Goal: Transaction & Acquisition: Book appointment/travel/reservation

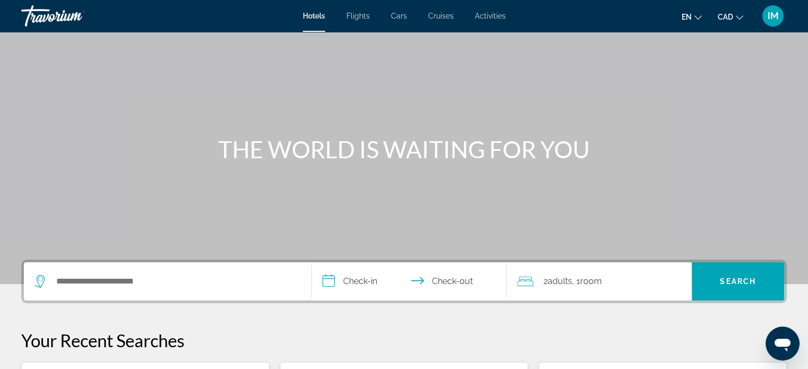
scroll to position [53, 0]
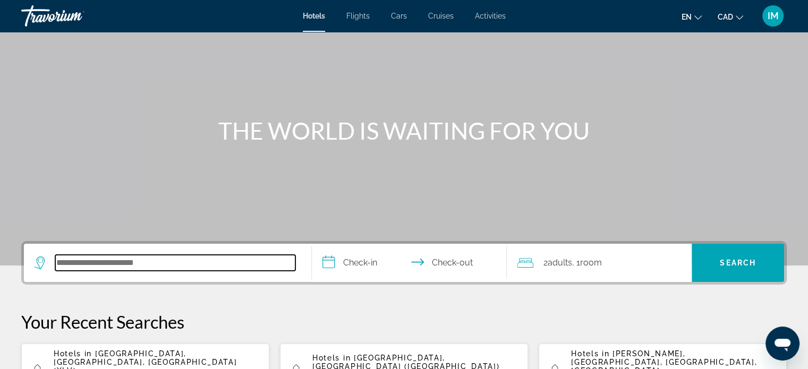
click at [78, 265] on input "Search hotel destination" at bounding box center [175, 263] width 240 height 16
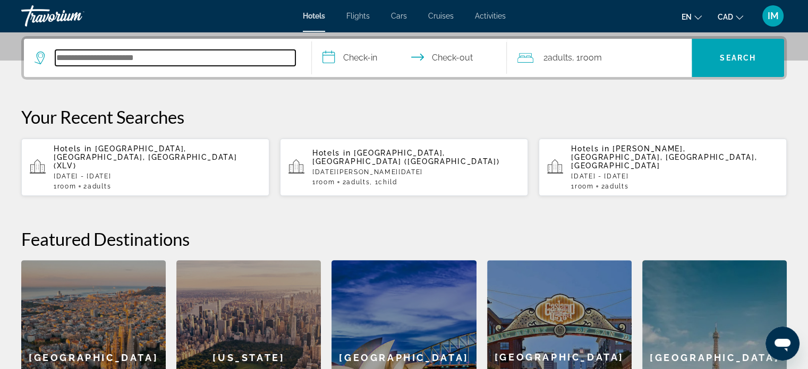
scroll to position [259, 0]
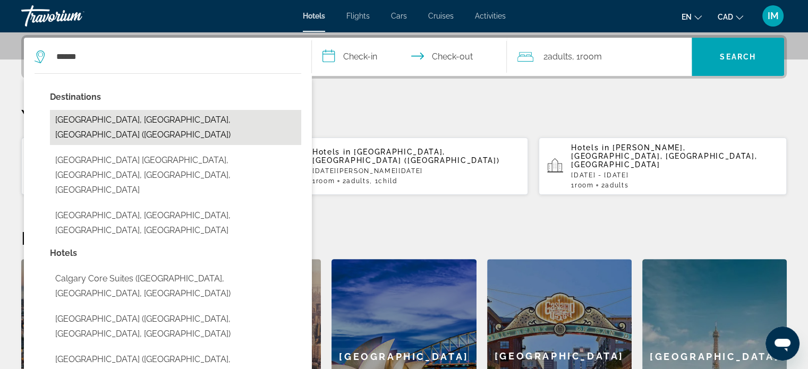
click at [77, 121] on button "[GEOGRAPHIC_DATA], [GEOGRAPHIC_DATA], [GEOGRAPHIC_DATA] ([GEOGRAPHIC_DATA])" at bounding box center [175, 127] width 251 height 35
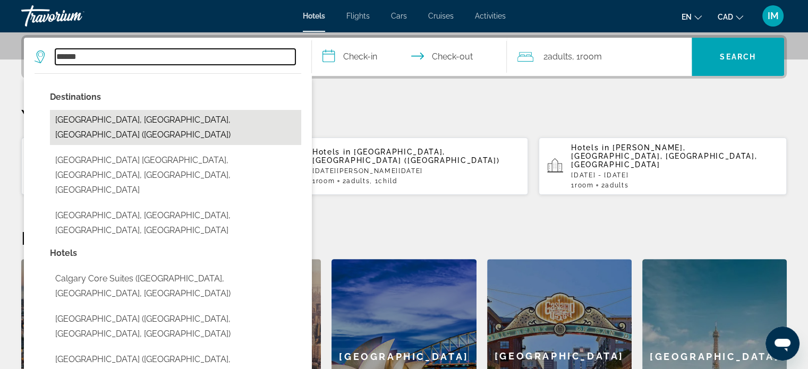
type input "**********"
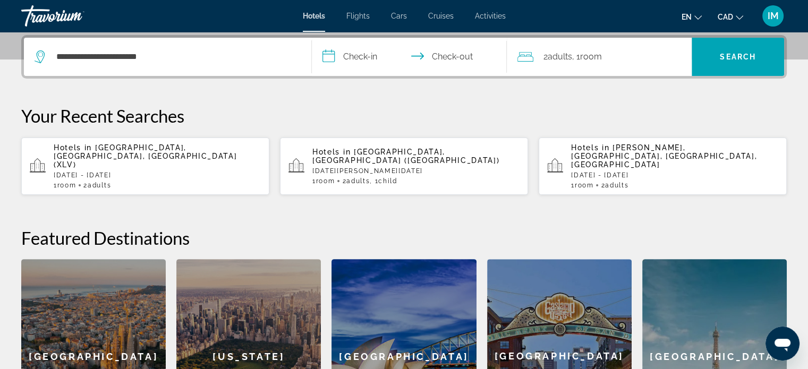
click at [353, 58] on input "**********" at bounding box center [412, 58] width 200 height 41
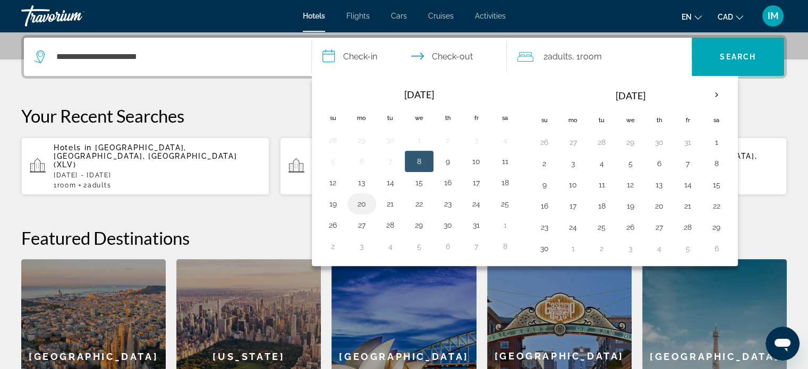
click at [361, 204] on button "20" at bounding box center [361, 204] width 17 height 15
click at [424, 202] on button "22" at bounding box center [419, 204] width 17 height 15
type input "**********"
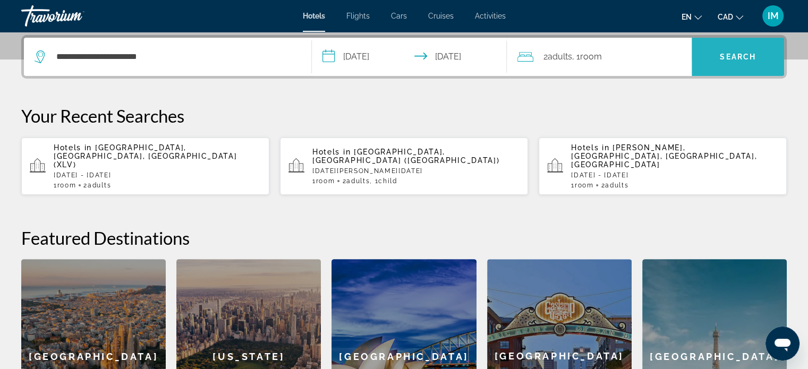
click at [739, 51] on span "Search" at bounding box center [738, 57] width 92 height 26
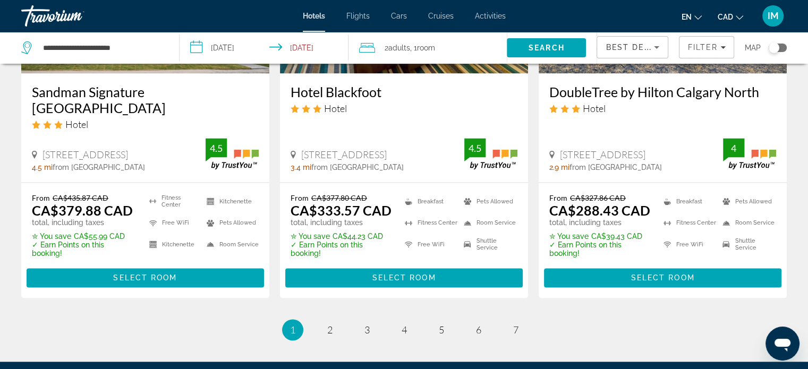
scroll to position [1542, 0]
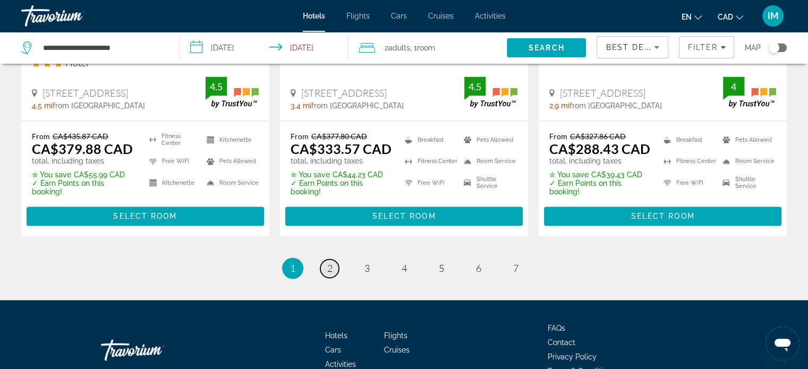
click at [330, 263] on span "2" at bounding box center [329, 269] width 5 height 12
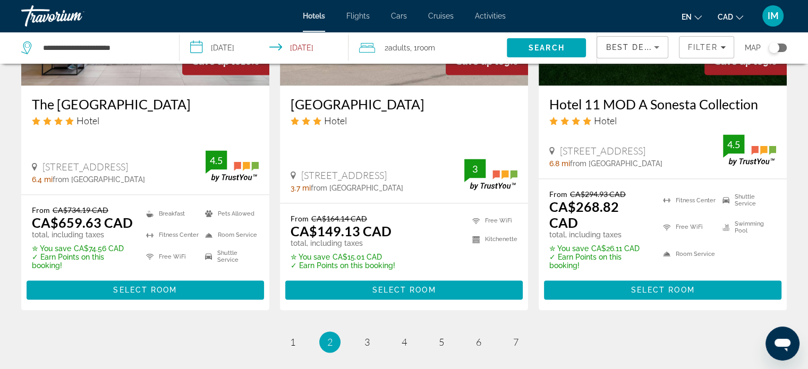
scroll to position [1488, 0]
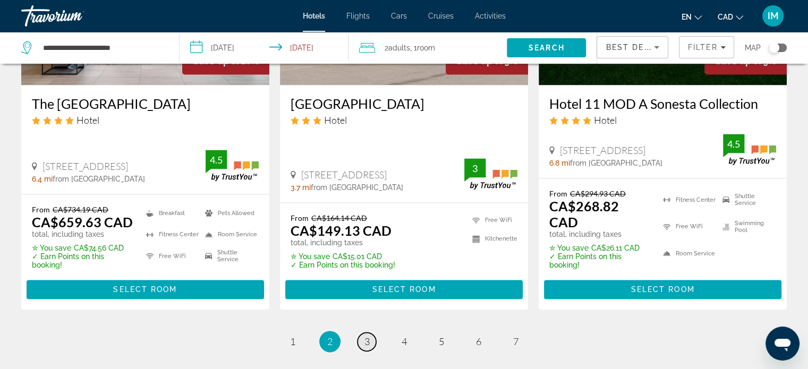
click at [368, 336] on span "3" at bounding box center [367, 342] width 5 height 12
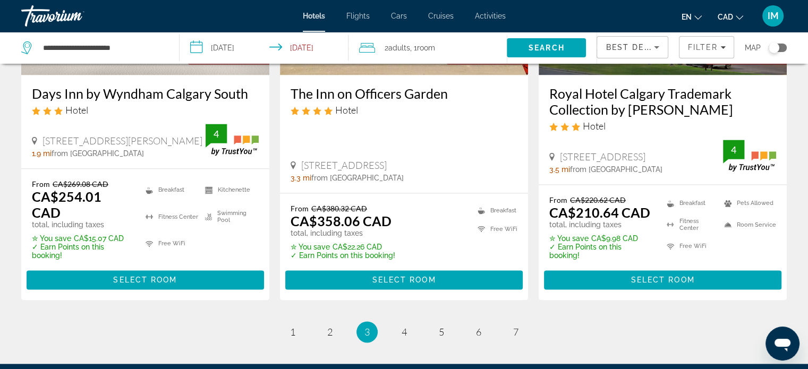
scroll to position [1542, 0]
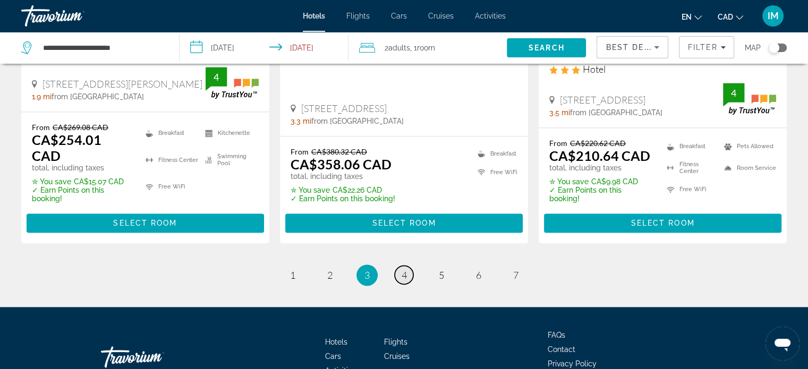
click at [406, 269] on span "4" at bounding box center [404, 275] width 5 height 12
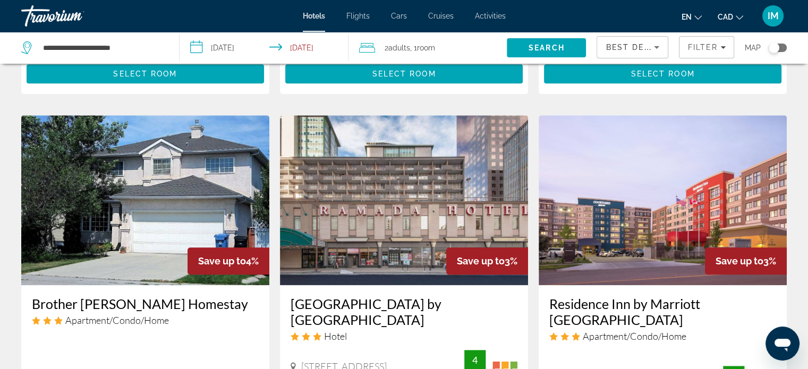
scroll to position [957, 0]
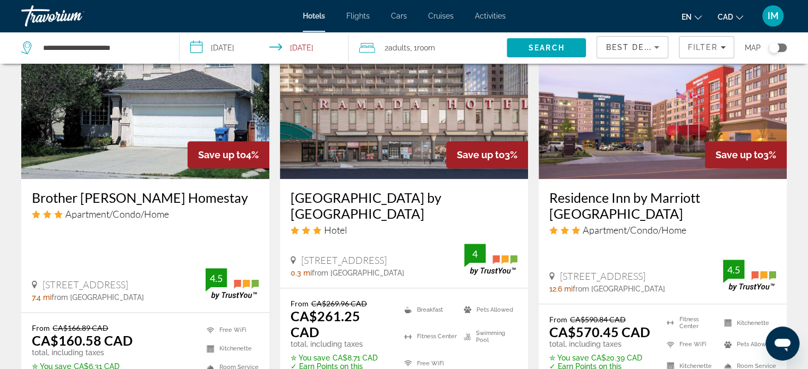
click at [336, 190] on h3 "[GEOGRAPHIC_DATA] by [GEOGRAPHIC_DATA]" at bounding box center [404, 206] width 227 height 32
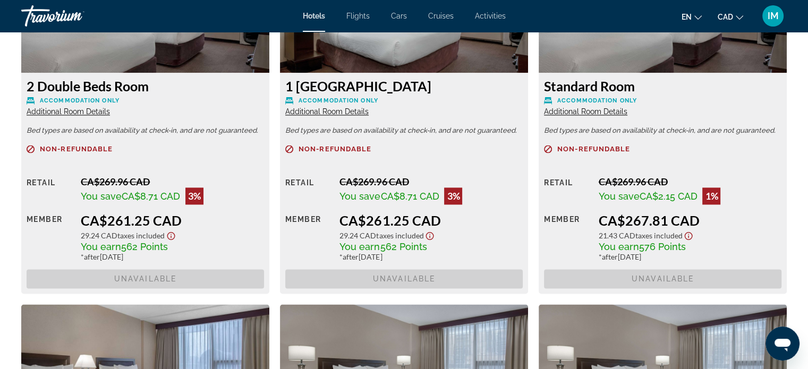
scroll to position [1542, 0]
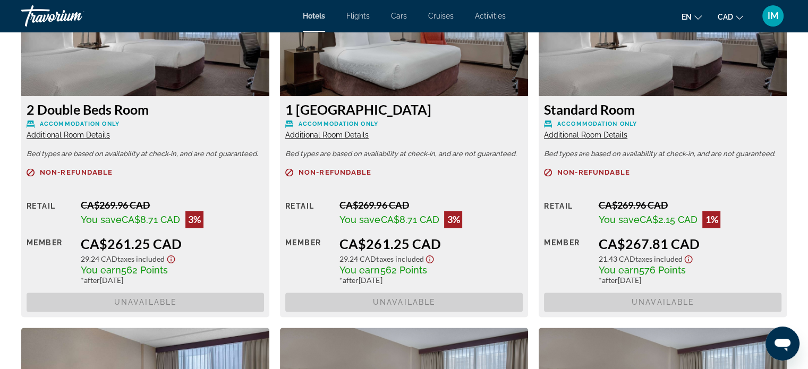
click at [356, 113] on h3 "1 [GEOGRAPHIC_DATA]" at bounding box center [404, 110] width 238 height 16
drag, startPoint x: 332, startPoint y: 262, endPoint x: 371, endPoint y: 246, distance: 42.2
click at [336, 260] on div "Retail CA$269.96 CAD You save CA$8.71 CAD 3% when you redeem Member CA$261.25 C…" at bounding box center [404, 255] width 238 height 113
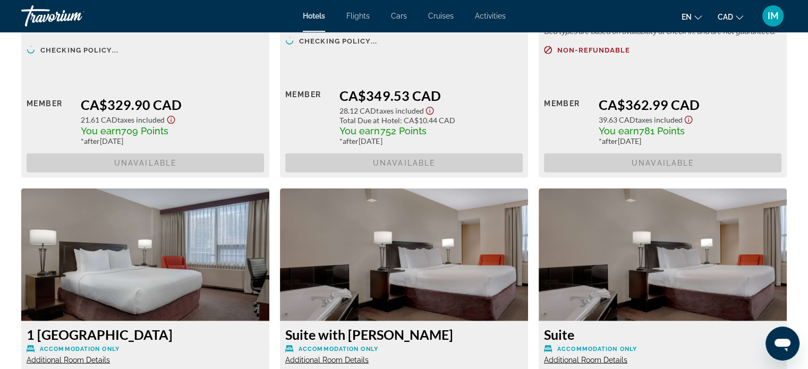
scroll to position [2073, 0]
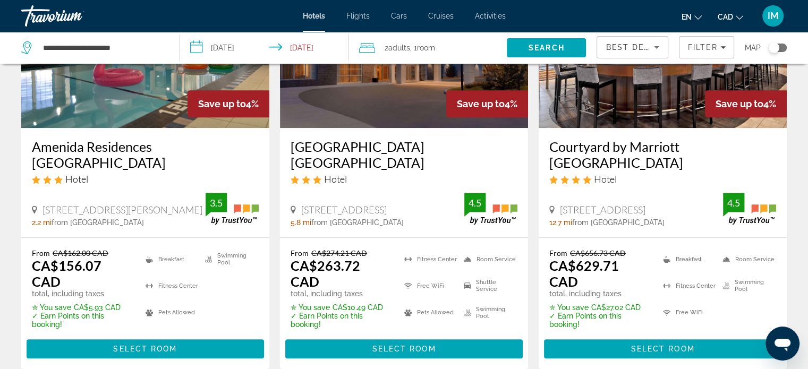
scroll to position [478, 0]
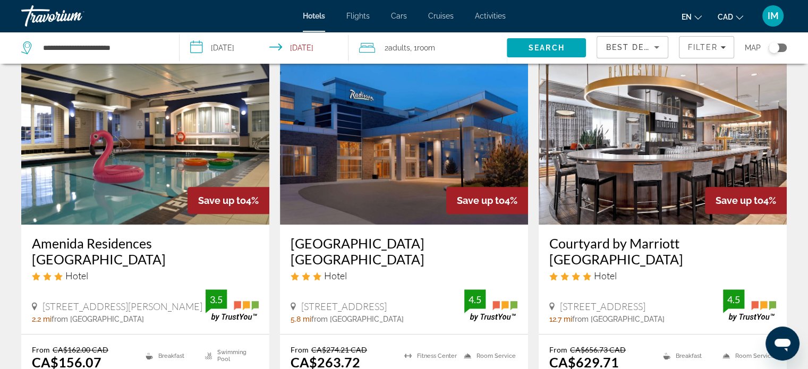
click at [101, 236] on h3 "Amenida Residences [GEOGRAPHIC_DATA]" at bounding box center [145, 251] width 227 height 32
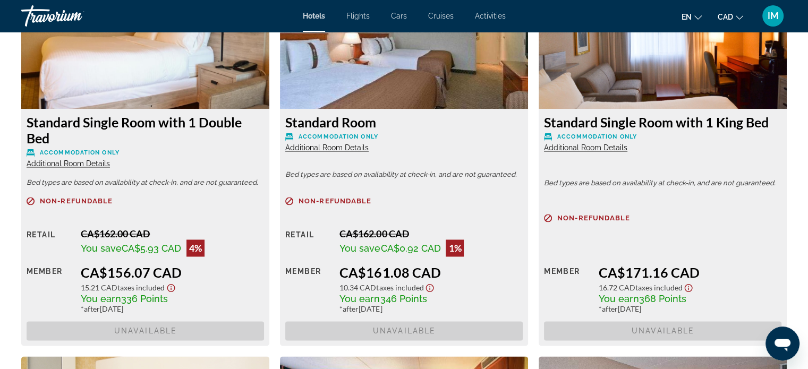
scroll to position [1596, 0]
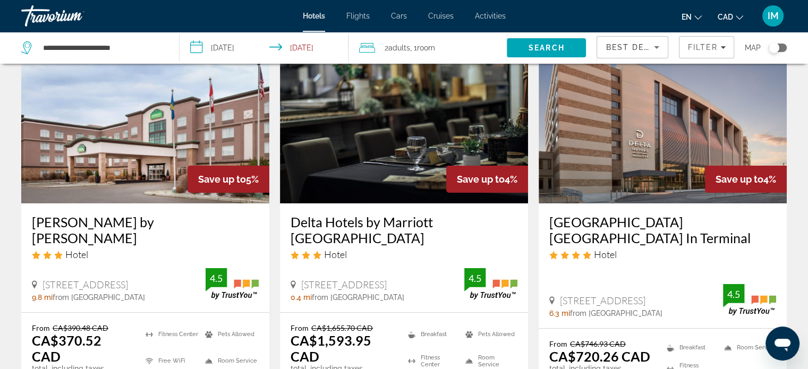
scroll to position [106, 0]
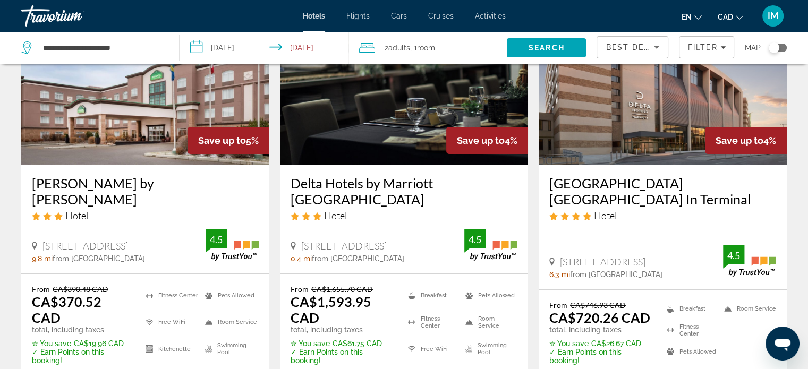
click at [592, 193] on h3 "[GEOGRAPHIC_DATA] [GEOGRAPHIC_DATA] In Terminal" at bounding box center [663, 191] width 227 height 32
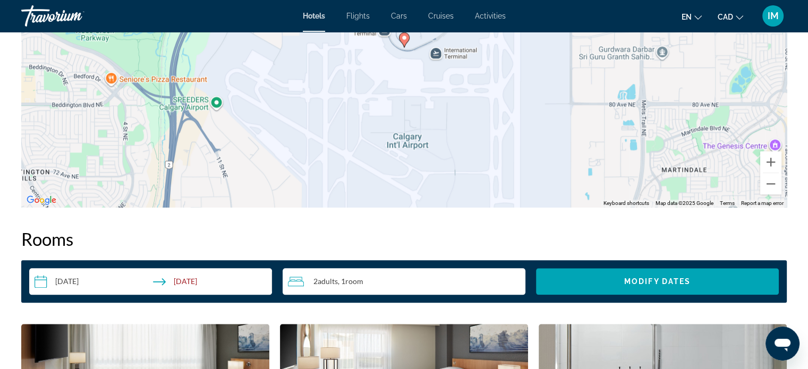
scroll to position [968, 0]
